Goal: Task Accomplishment & Management: Use online tool/utility

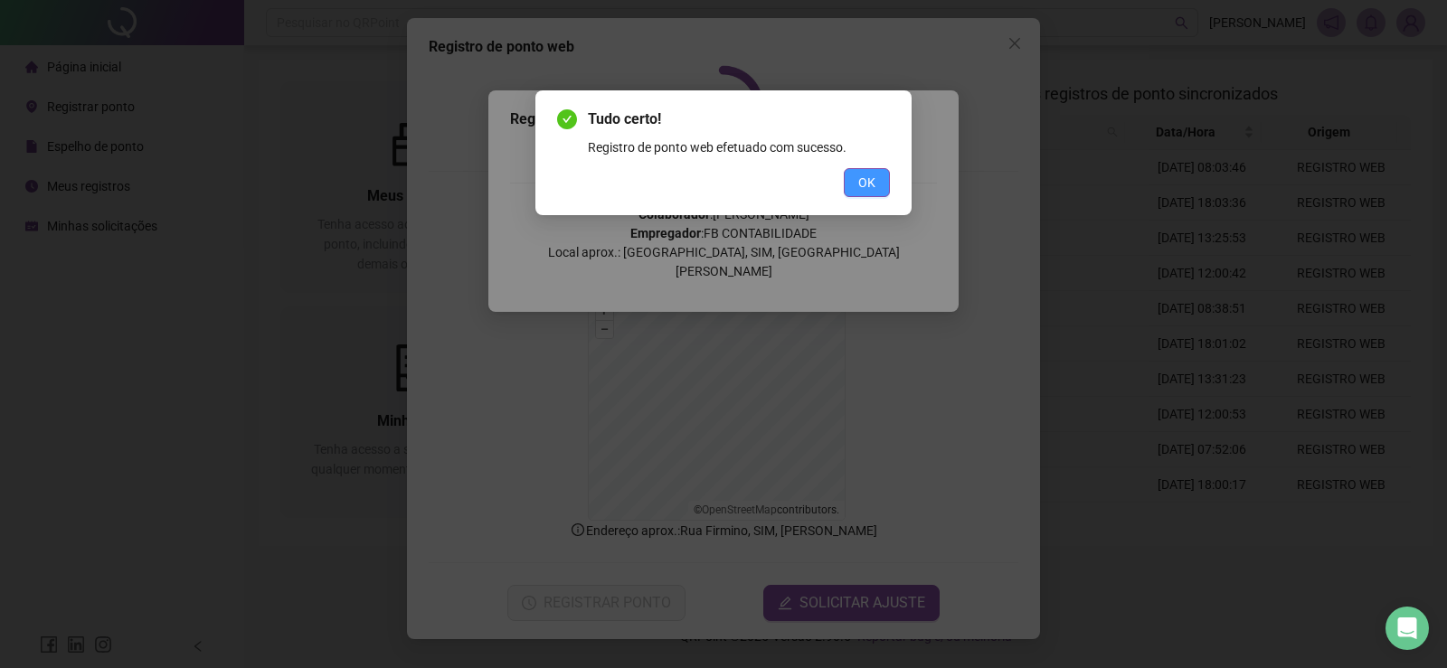
click at [856, 190] on button "OK" at bounding box center [867, 182] width 46 height 29
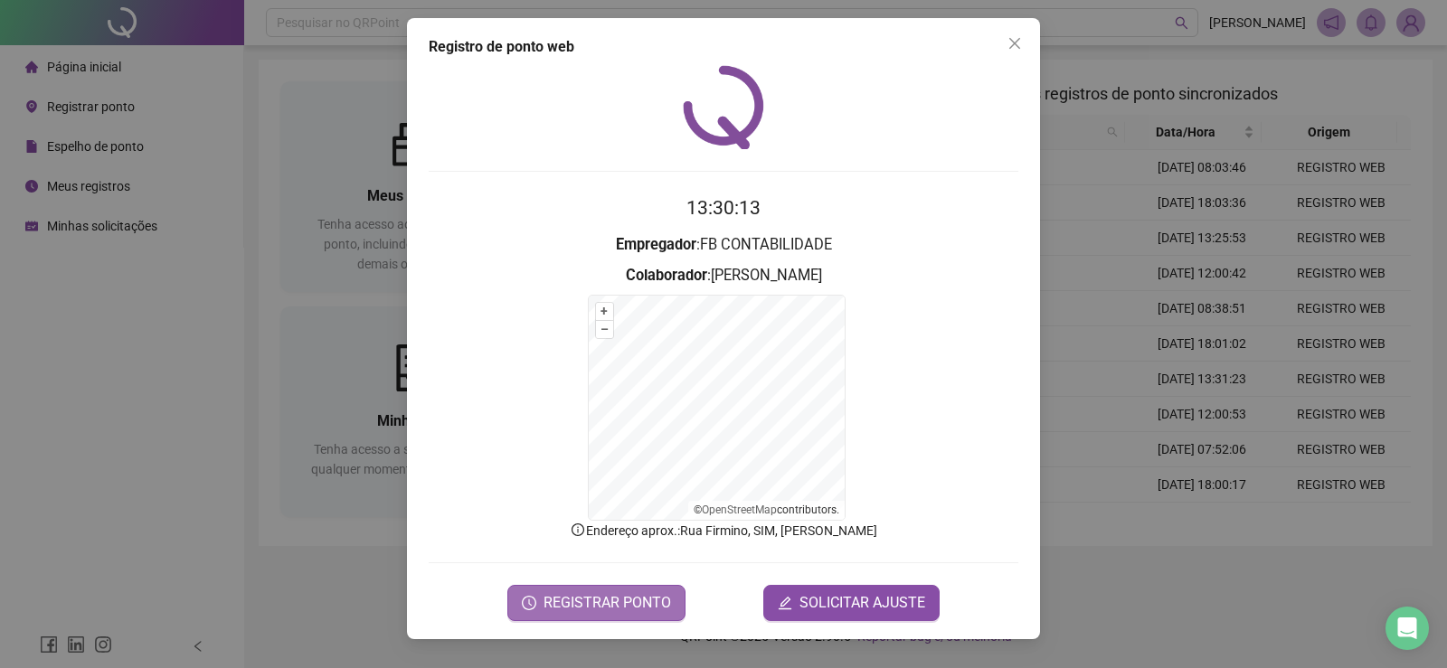
click at [621, 601] on span "REGISTRAR PONTO" at bounding box center [608, 603] width 128 height 22
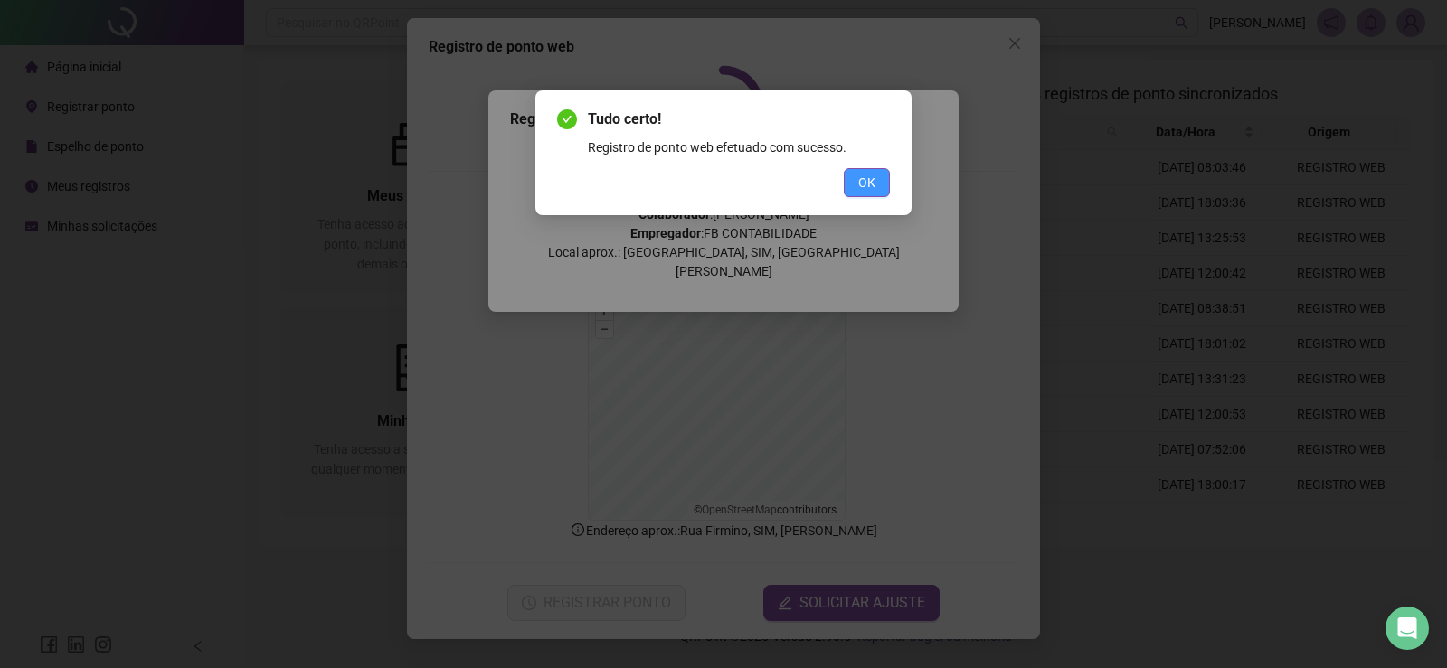
click at [862, 175] on span "OK" at bounding box center [866, 183] width 17 height 20
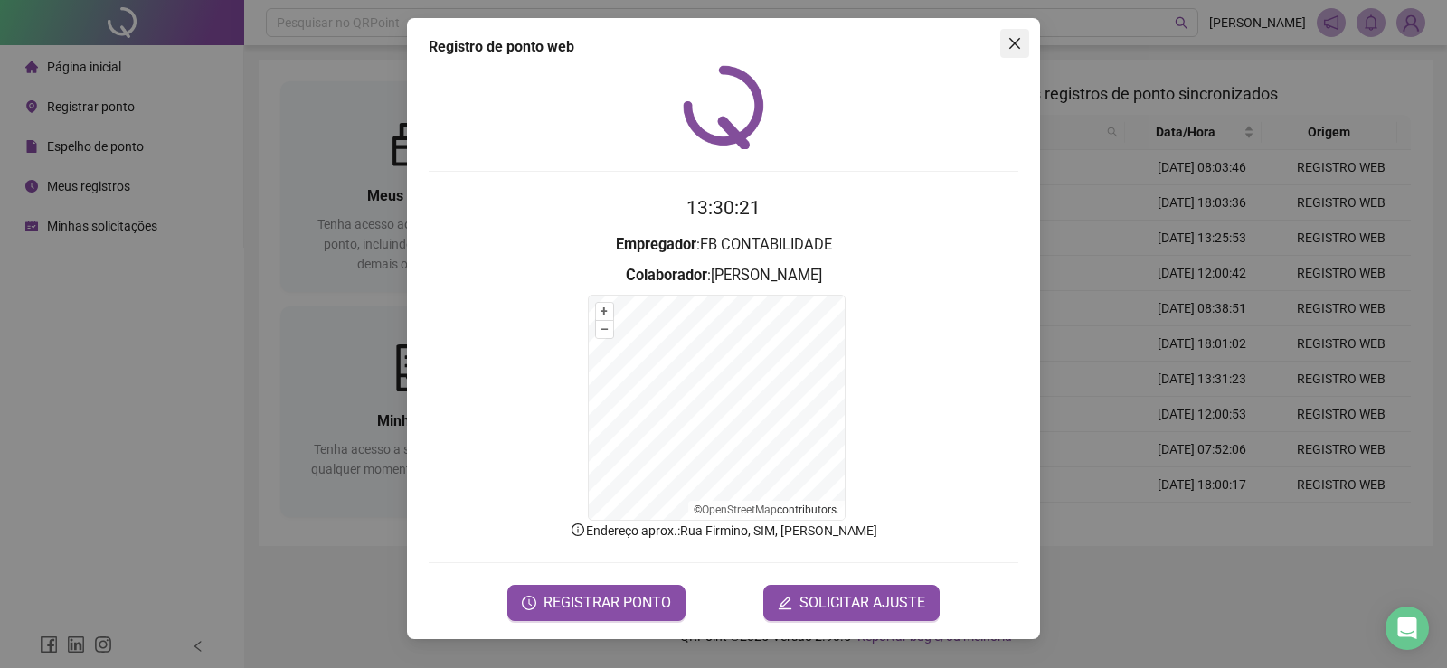
click at [1020, 39] on icon "close" at bounding box center [1014, 43] width 11 height 11
